Goal: Task Accomplishment & Management: Contribute content

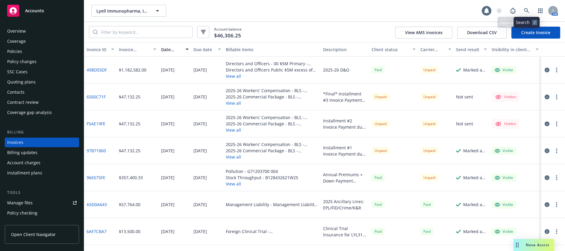
scroll to position [7, 0]
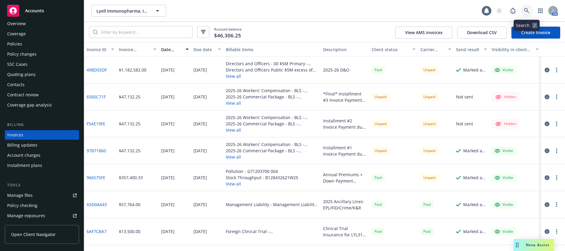
click at [526, 10] on icon at bounding box center [526, 10] width 5 height 5
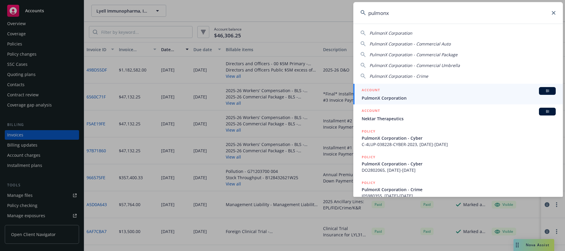
type input "pulmonx"
click at [398, 98] on span "PulmonX Corporation" at bounding box center [459, 98] width 194 height 6
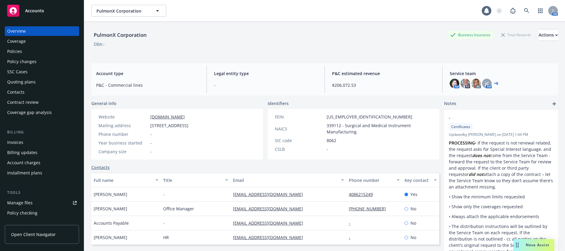
click at [25, 201] on div "Manage files" at bounding box center [19, 203] width 25 height 10
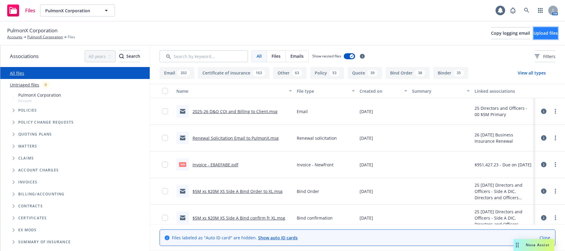
click at [534, 33] on span "Upload files" at bounding box center [546, 33] width 24 height 6
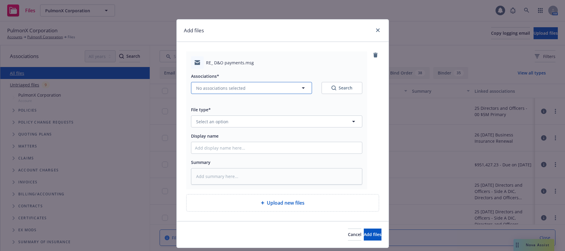
click at [223, 87] on span "No associations selected" at bounding box center [220, 88] width 49 height 6
type textarea "x"
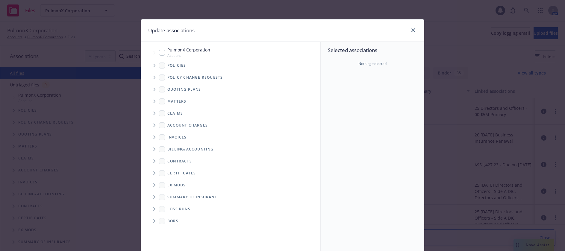
click at [153, 65] on icon "Tree Example" at bounding box center [154, 66] width 2 height 4
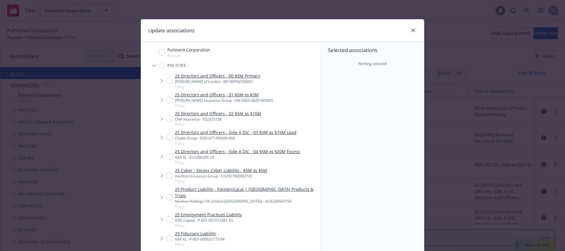
click at [167, 82] on input "Tree Example" at bounding box center [169, 81] width 6 height 6
checkbox input "true"
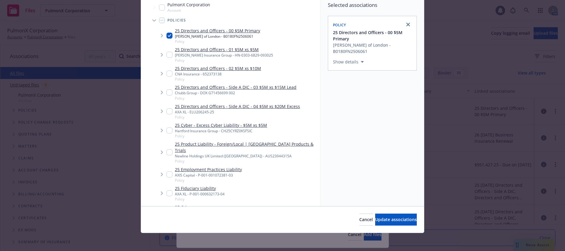
scroll to position [46, 0]
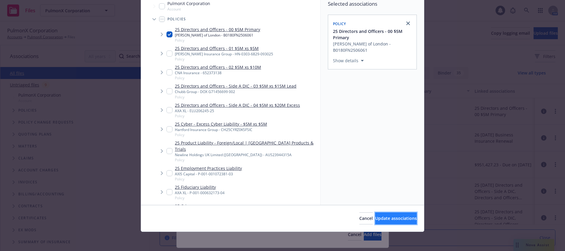
click at [378, 217] on span "Update associations" at bounding box center [396, 219] width 42 height 6
type textarea "x"
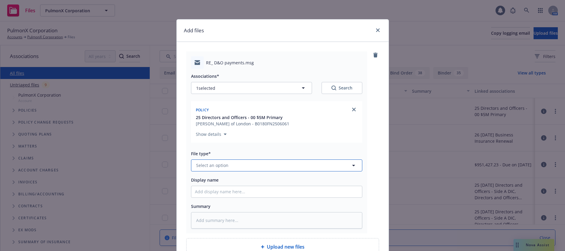
click at [217, 165] on span "Select an option" at bounding box center [212, 165] width 32 height 6
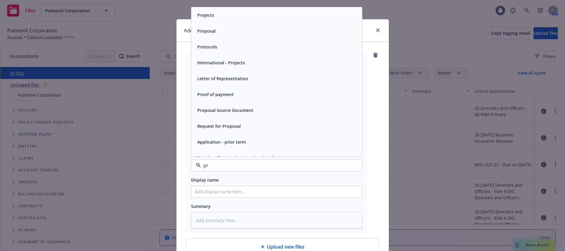
type input "pre"
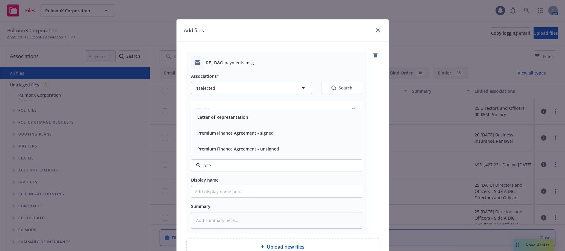
click at [230, 150] on span "Premium Finance Agreement - unsigned" at bounding box center [238, 149] width 82 height 6
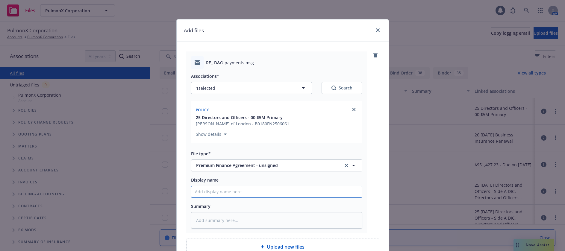
click at [231, 192] on input "Display name" at bounding box center [276, 191] width 171 height 11
type textarea "x"
type input "2"
type textarea "x"
type input "20"
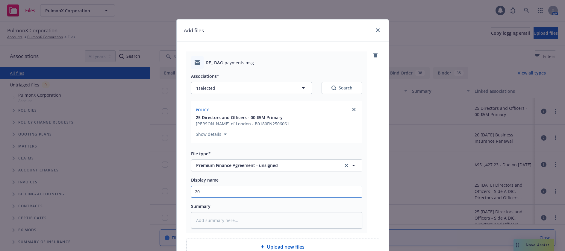
type textarea "x"
type input "202"
type textarea "x"
type input "2025"
type textarea "x"
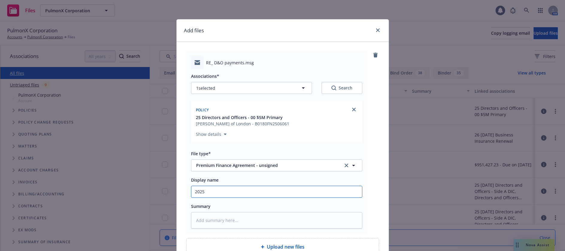
type input "2025 d"
type textarea "x"
type input "2025 d&"
type textarea "x"
type input "2025 d&O"
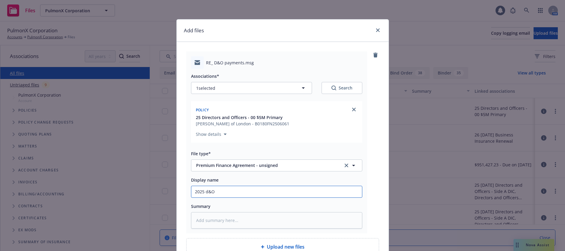
type textarea "x"
type input "2025 d&O"
type textarea "x"
type input "2025 &O"
type textarea "x"
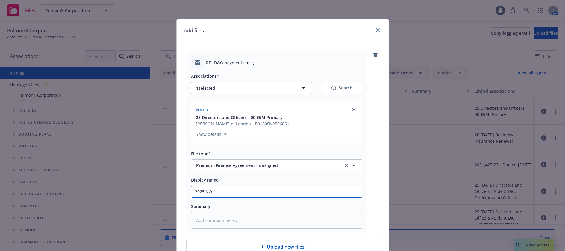
type input "2025 D&O"
type textarea "x"
type input "2025 D&O"
type textarea "x"
type input "2025 D&O P"
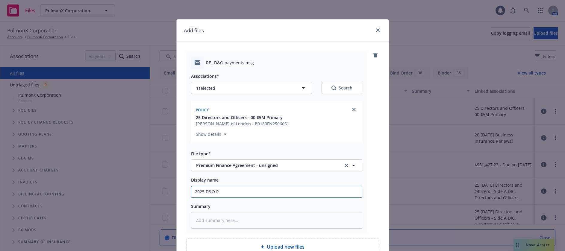
type textarea "x"
type input "2025 D&O PF"
type textarea "x"
type input "2025 D&O PFA"
type textarea "x"
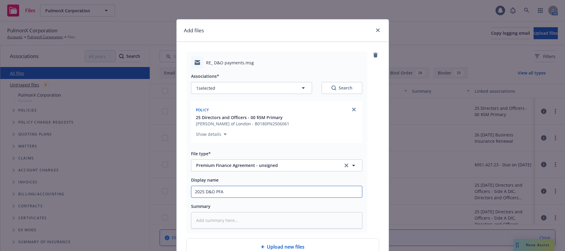
type input "2025 D&O PFA"
type textarea "x"
type input "2025 D&O PFA"
type textarea "x"
type input "2025 D&O PFA t"
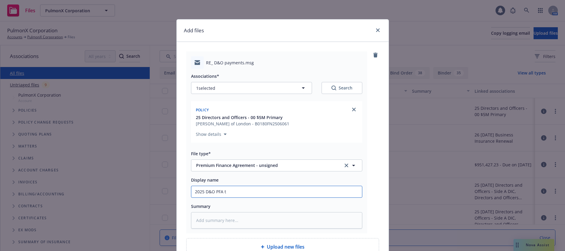
type textarea "x"
type input "2025 D&O PFA to"
type textarea "x"
type input "2025 D&O PFA to C"
type textarea "x"
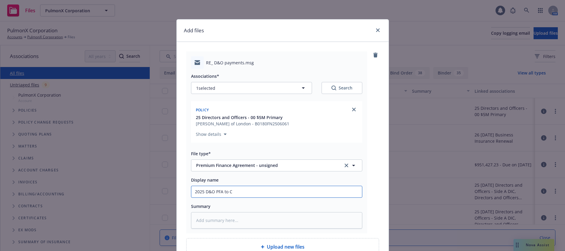
type input "2025 D&O PFA to Cl"
type textarea "x"
type input "2025 D&O PFA to [GEOGRAPHIC_DATA]"
type textarea "x"
type input "2025 D&O PFA to [GEOGRAPHIC_DATA]"
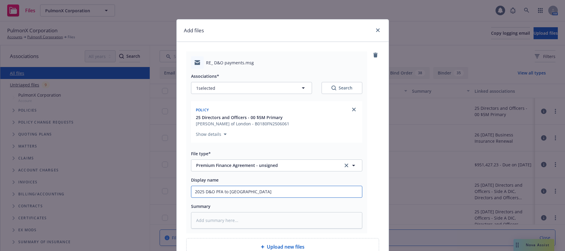
type textarea "x"
type input "2025 D&O PFA to [GEOGRAPHIC_DATA]"
type textarea "x"
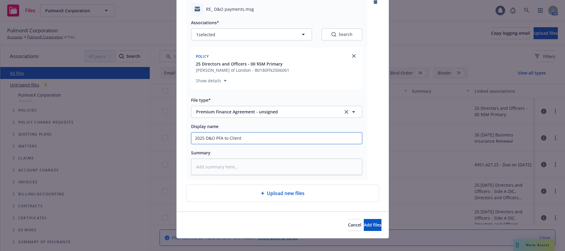
scroll to position [60, 0]
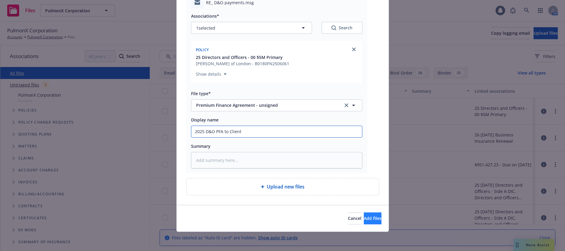
type input "2025 D&O PFA to Client"
click at [364, 218] on span "Add files" at bounding box center [373, 219] width 18 height 6
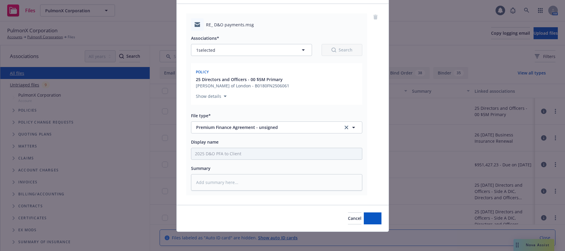
scroll to position [38, 0]
type textarea "x"
